Goal: Find specific page/section: Find specific page/section

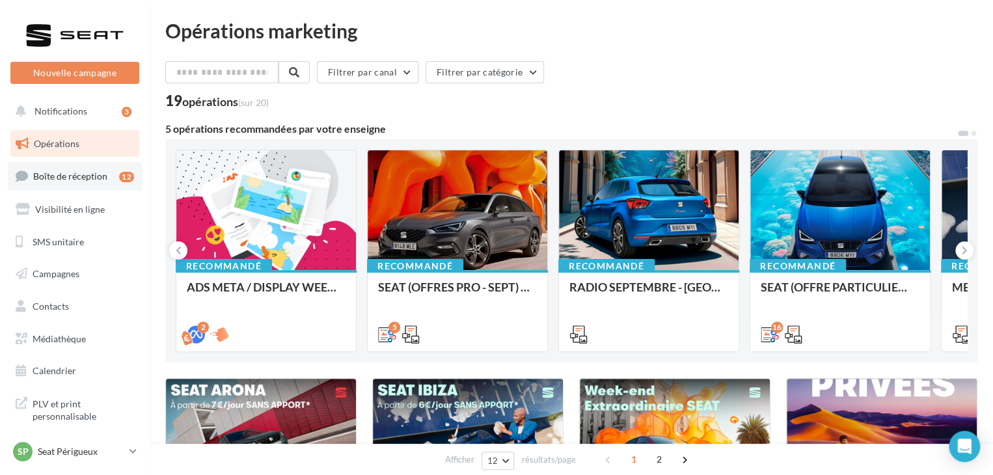
click at [103, 177] on span "Boîte de réception" at bounding box center [70, 176] width 74 height 11
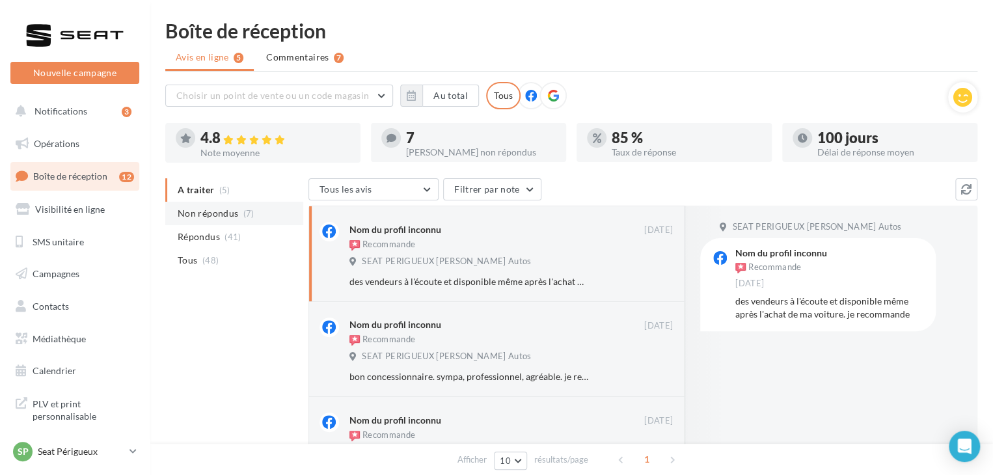
click at [232, 217] on span "Non répondus" at bounding box center [208, 213] width 61 height 13
click at [60, 437] on link "Campagnes DataOnDemand" at bounding box center [75, 453] width 134 height 38
click at [57, 458] on p "Seat Périgueux" at bounding box center [81, 451] width 87 height 13
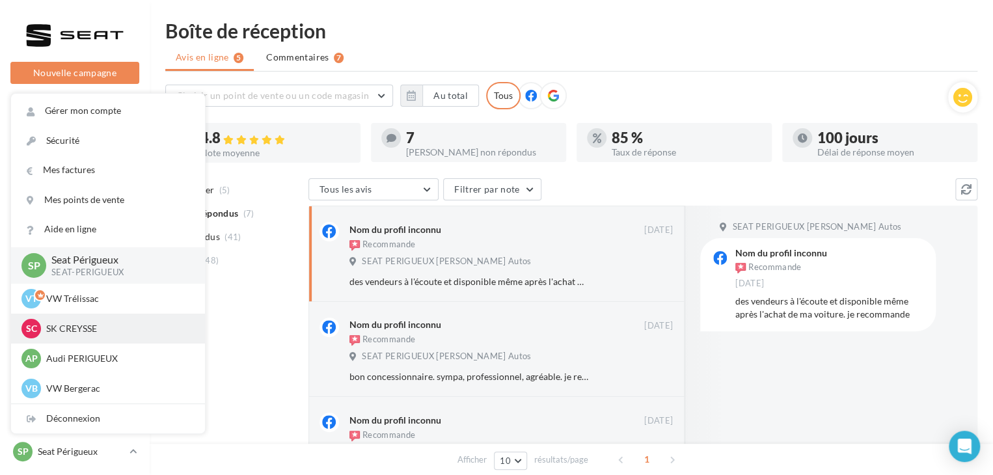
click at [86, 336] on div "SC SK CREYSSE sk-crey-mag" at bounding box center [107, 329] width 173 height 20
